Goal: Contribute content: Contribute content

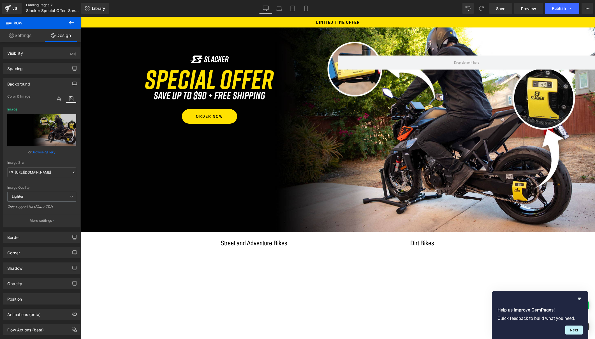
click at [35, 4] on link "Landing Pages" at bounding box center [58, 5] width 64 height 4
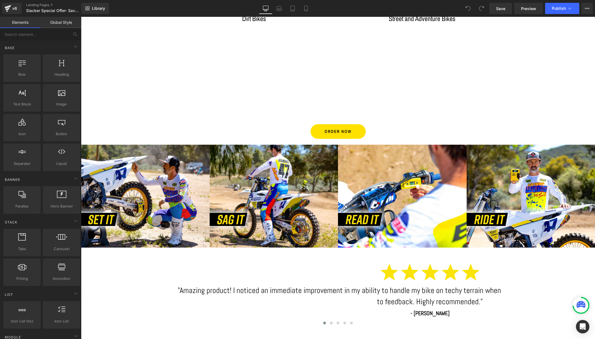
scroll to position [259, 0]
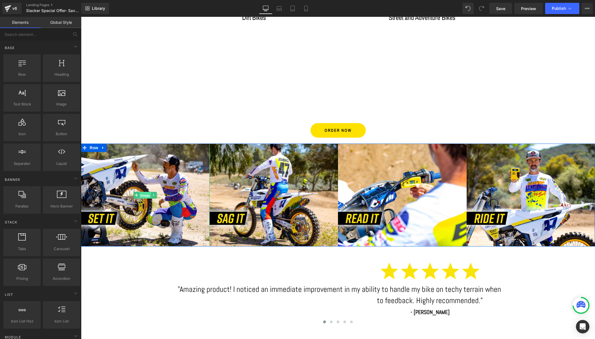
click at [144, 193] on span "Image" at bounding box center [145, 195] width 12 height 7
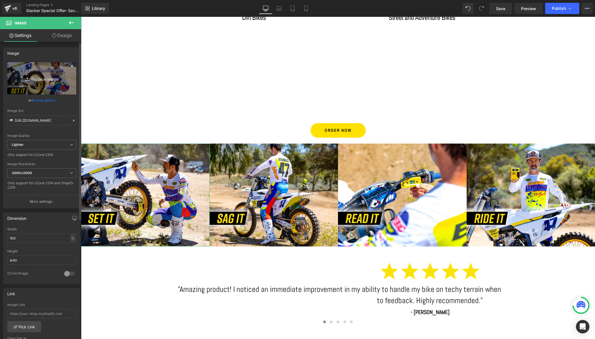
click at [41, 77] on icon "Replace Image" at bounding box center [41, 78] width 45 height 7
type input "C:\fakepath\DSC_3542.jpg"
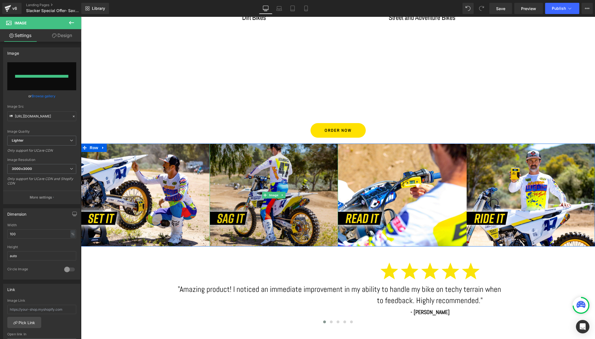
type input "https://ucarecdn.com/824edaca-d166-45ab-acea-219ccf188af6/-/format/auto/-/previ…"
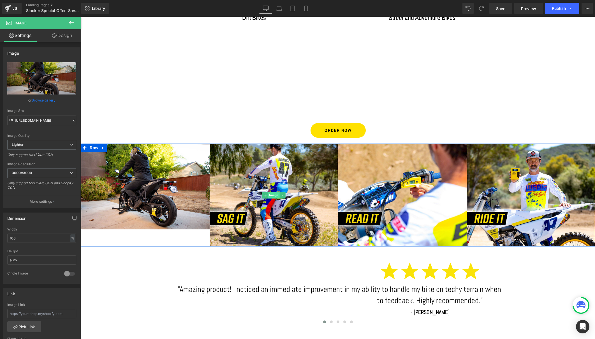
click at [271, 194] on span "Image" at bounding box center [274, 195] width 12 height 7
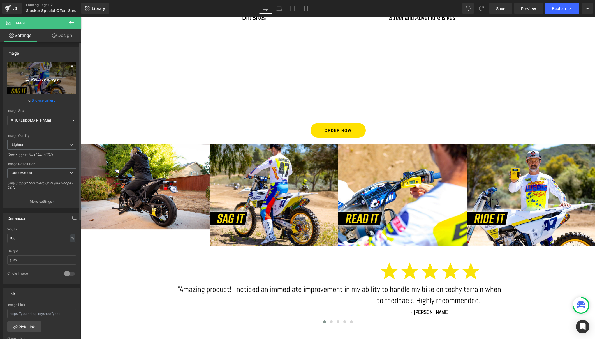
click at [42, 79] on icon "Replace Image" at bounding box center [41, 78] width 45 height 7
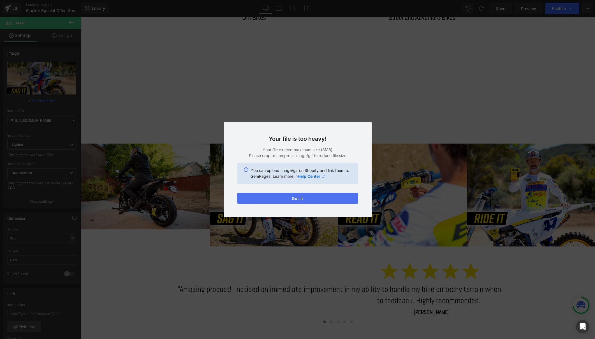
click at [296, 198] on button "Got it" at bounding box center [297, 198] width 121 height 11
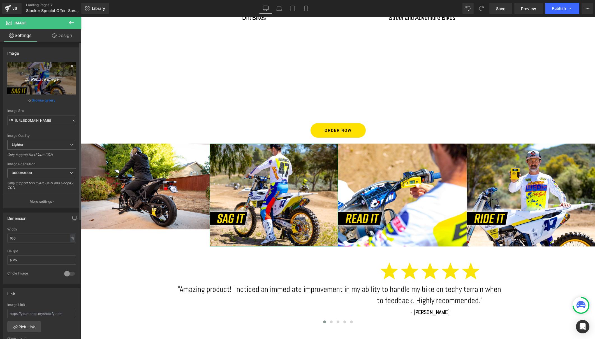
click at [32, 80] on icon "Replace Image" at bounding box center [41, 78] width 45 height 7
click at [45, 78] on icon "Replace Image" at bounding box center [41, 78] width 45 height 7
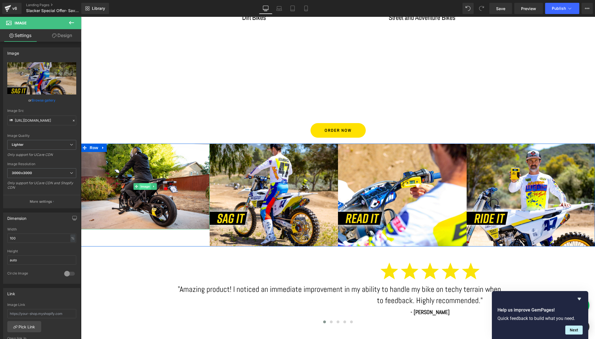
click at [144, 186] on span "Image" at bounding box center [145, 186] width 12 height 7
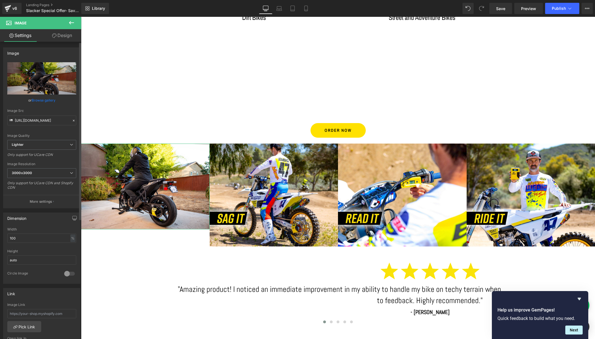
click at [41, 100] on link "Browse gallery" at bounding box center [44, 100] width 24 height 10
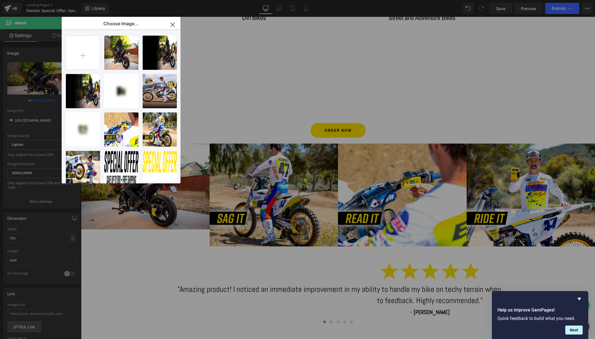
click at [172, 24] on icon "button" at bounding box center [173, 25] width 4 height 4
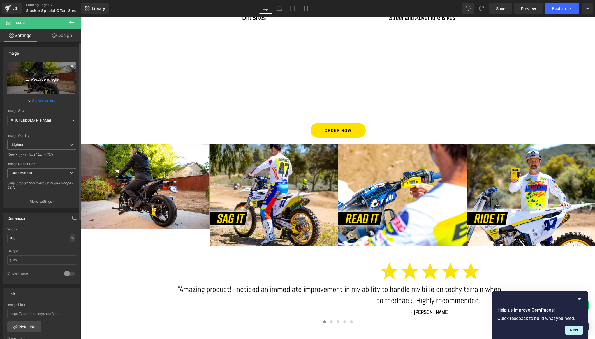
click at [43, 78] on icon "Replace Image" at bounding box center [41, 78] width 45 height 7
type input "C:\fakepath\Dirt.png"
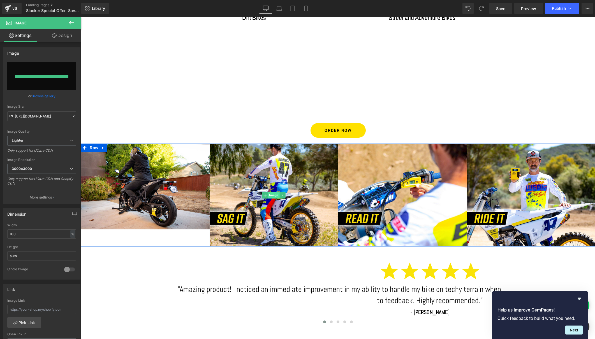
type input "https://ucarecdn.com/968e6be7-7422-4ad0-a706-d97454b3e0ab/-/format/auto/-/previ…"
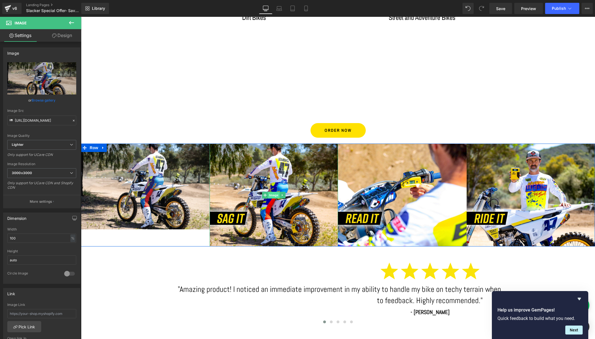
click at [271, 195] on span "Image" at bounding box center [274, 195] width 12 height 7
click at [274, 194] on span "Image" at bounding box center [274, 195] width 12 height 7
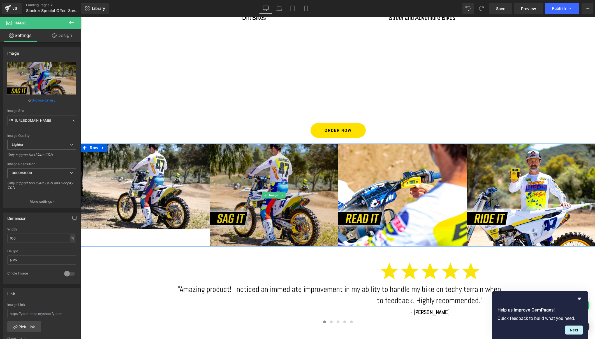
click at [272, 199] on img at bounding box center [274, 195] width 129 height 103
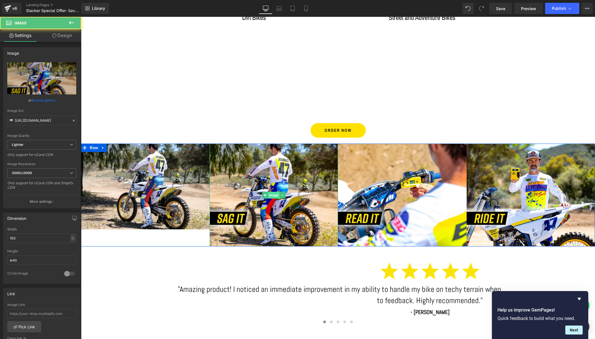
click at [272, 196] on span "Image" at bounding box center [274, 195] width 12 height 7
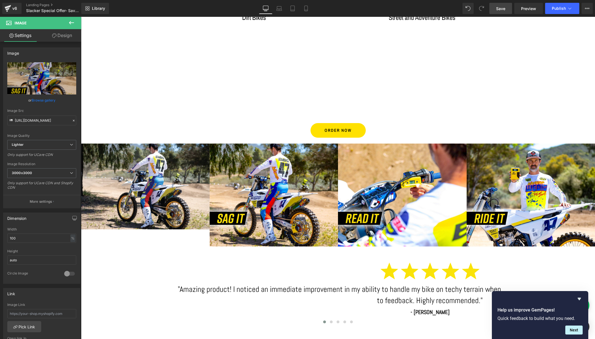
click at [495, 8] on link "Save" at bounding box center [501, 8] width 23 height 11
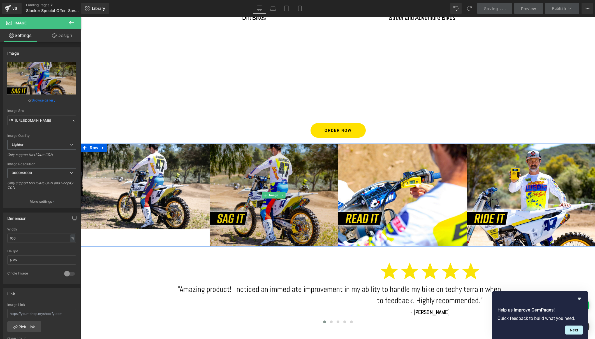
click at [280, 185] on img at bounding box center [274, 195] width 129 height 103
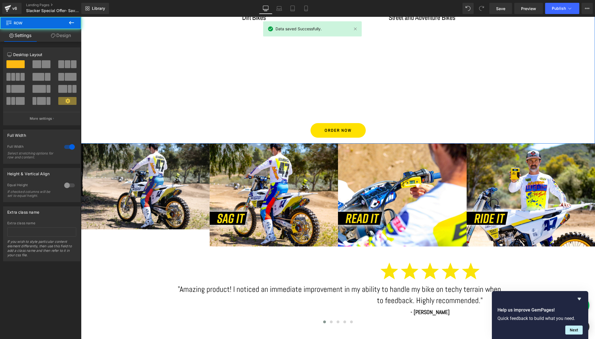
click at [140, 110] on div "Dirt Bikes Heading Vimeo Street and Adventure Bikes Heading Vimeo Row ORDER NOW…" at bounding box center [338, 76] width 514 height 129
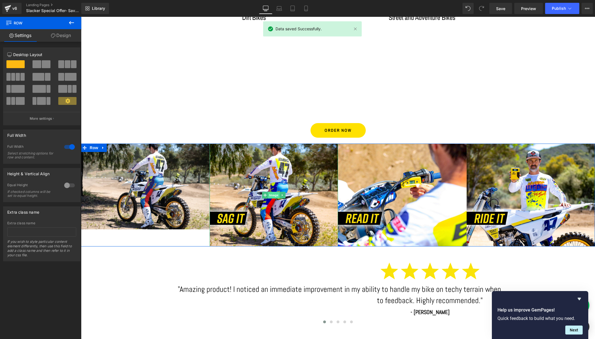
click at [270, 194] on span "Image" at bounding box center [274, 195] width 12 height 7
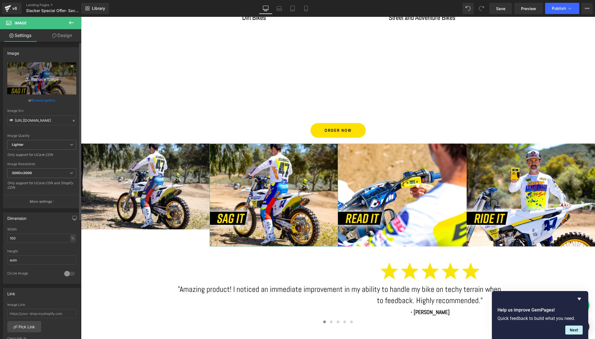
click at [43, 80] on icon "Replace Image" at bounding box center [41, 78] width 45 height 7
type input "C:\fakepath\Dirt-Remote.png"
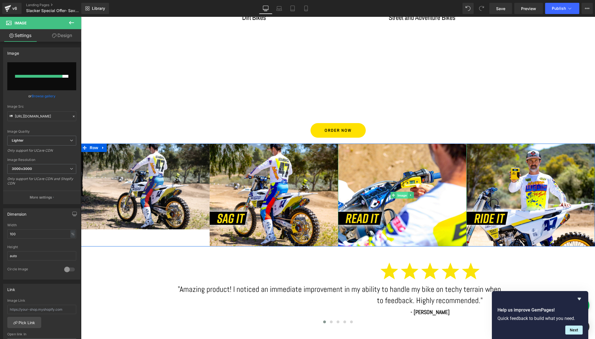
click at [401, 193] on span "Image" at bounding box center [402, 195] width 12 height 7
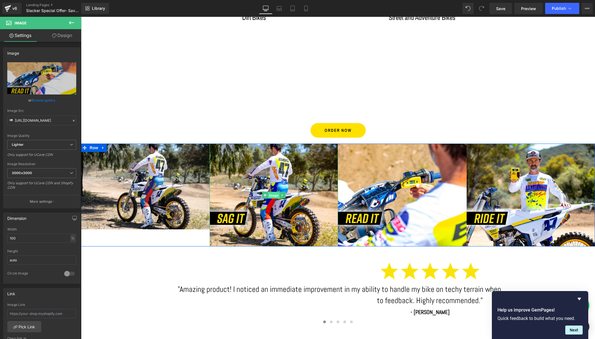
click at [271, 196] on span "Image" at bounding box center [274, 195] width 12 height 7
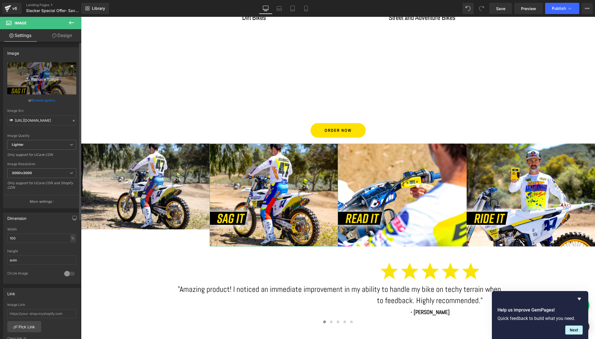
click at [41, 76] on icon "Replace Image" at bounding box center [41, 78] width 45 height 7
type input "C:\fakepath\Dirt-Remote.png"
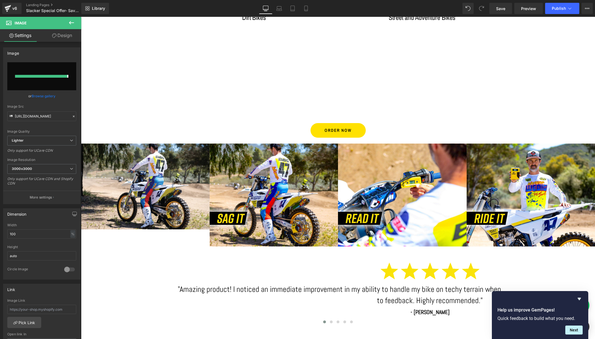
type input "https://ucarecdn.com/d4964f08-b7e4-4cc3-9247-1ba2cf4122be/-/format/auto/-/previ…"
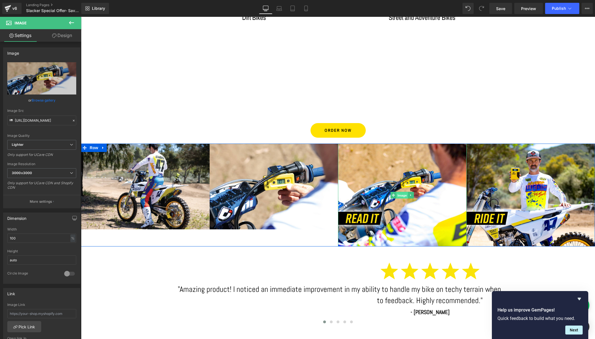
click at [402, 195] on span "Image" at bounding box center [402, 195] width 12 height 7
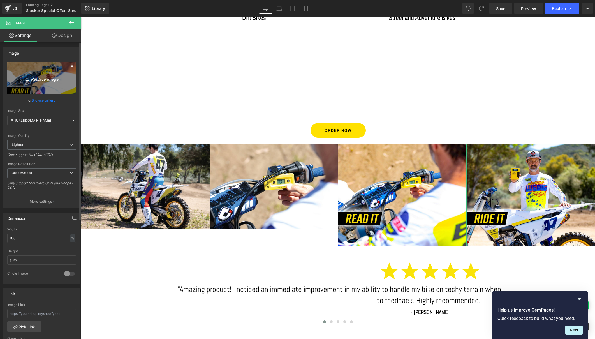
click at [45, 80] on icon "Replace Image" at bounding box center [41, 78] width 45 height 7
type input "C:\fakepath\Street.png"
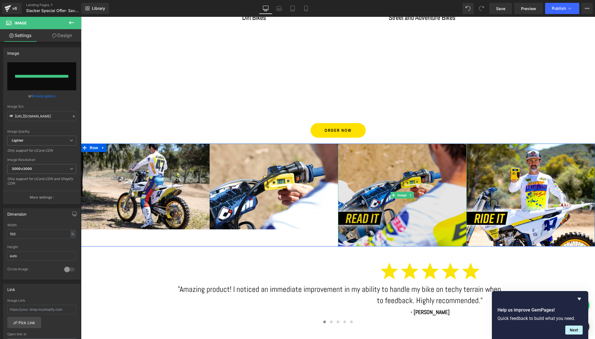
type input "https://ucarecdn.com/8d5af9b5-b9fe-43a4-a3d8-344abaeb9b25/-/format/auto/-/previ…"
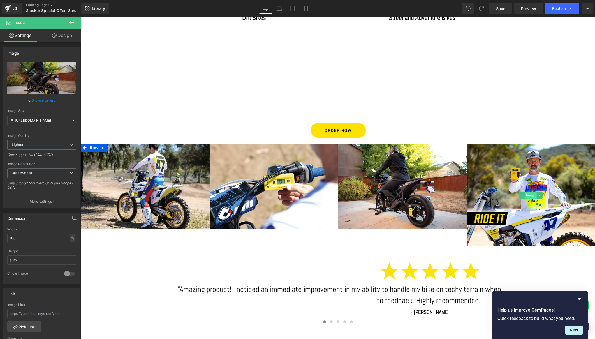
click at [529, 194] on span "Image" at bounding box center [531, 195] width 12 height 7
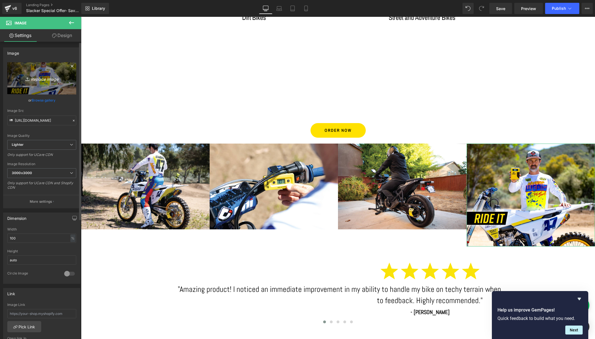
click at [41, 77] on icon "Replace Image" at bounding box center [41, 78] width 45 height 7
type input "C:\fakepath\Street-Remote.png"
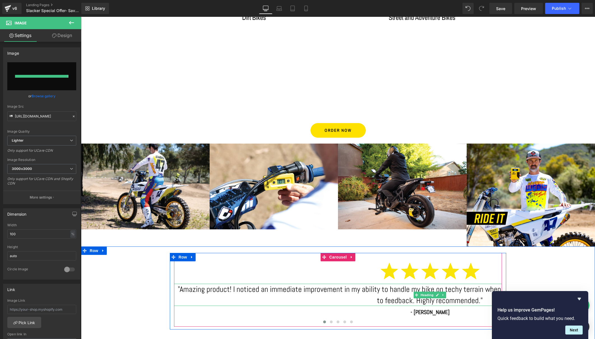
type input "https://ucarecdn.com/18361fc8-1979-423d-9ade-384d4a202ca1/-/format/auto/-/previ…"
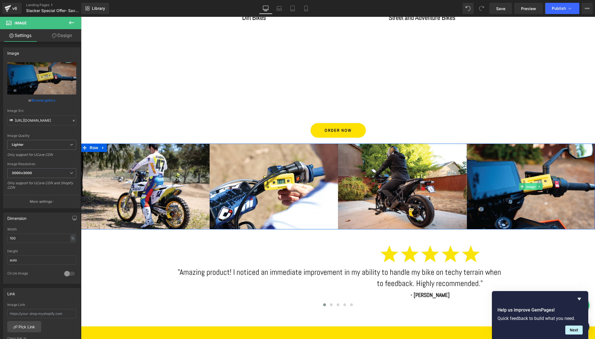
click at [527, 185] on span "Image" at bounding box center [531, 186] width 12 height 7
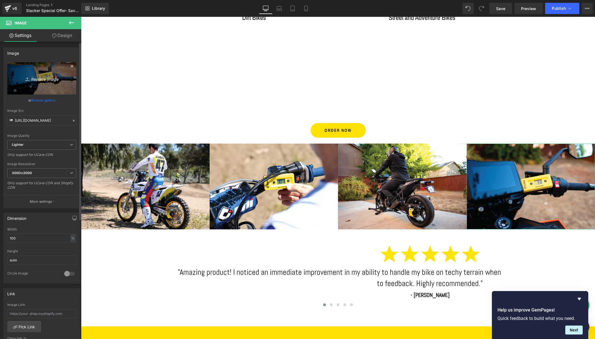
click at [52, 79] on icon "Replace Image" at bounding box center [41, 78] width 45 height 7
type input "C:\fakepath\Street-Remote.png"
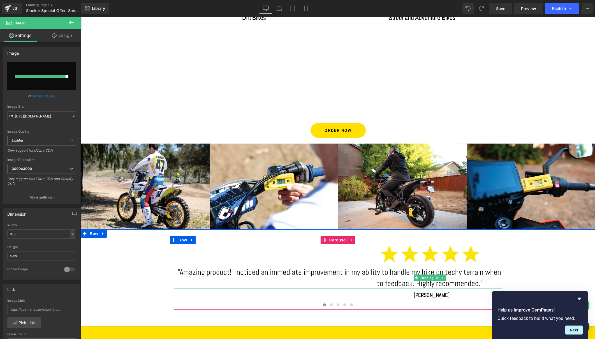
type input "https://ucarecdn.com/c3f36e86-489e-41aa-aae9-15c0e9ea76f3/-/format/auto/-/previ…"
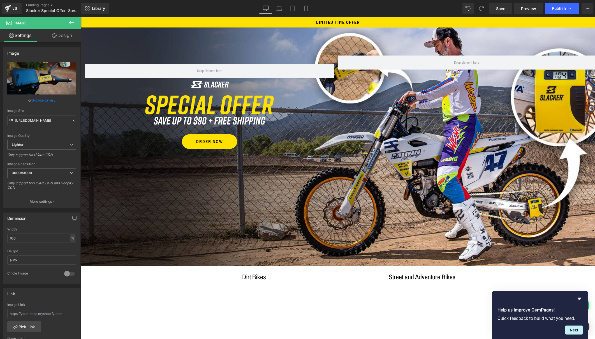
scroll to position [0, 0]
click at [500, 11] on span "Save" at bounding box center [500, 9] width 9 height 6
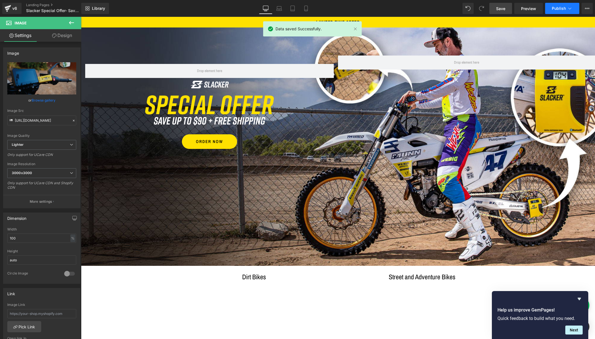
click at [559, 8] on span "Publish" at bounding box center [559, 8] width 14 height 4
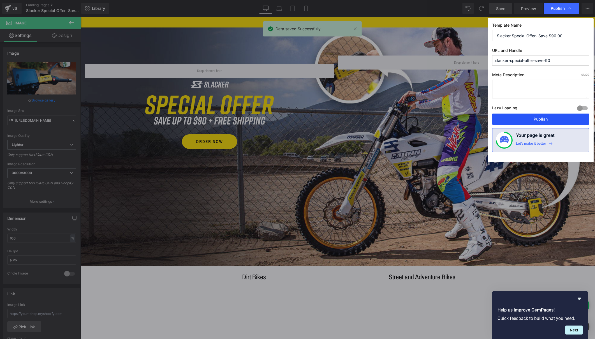
click at [531, 118] on button "Publish" at bounding box center [540, 119] width 97 height 11
